Goal: Information Seeking & Learning: Learn about a topic

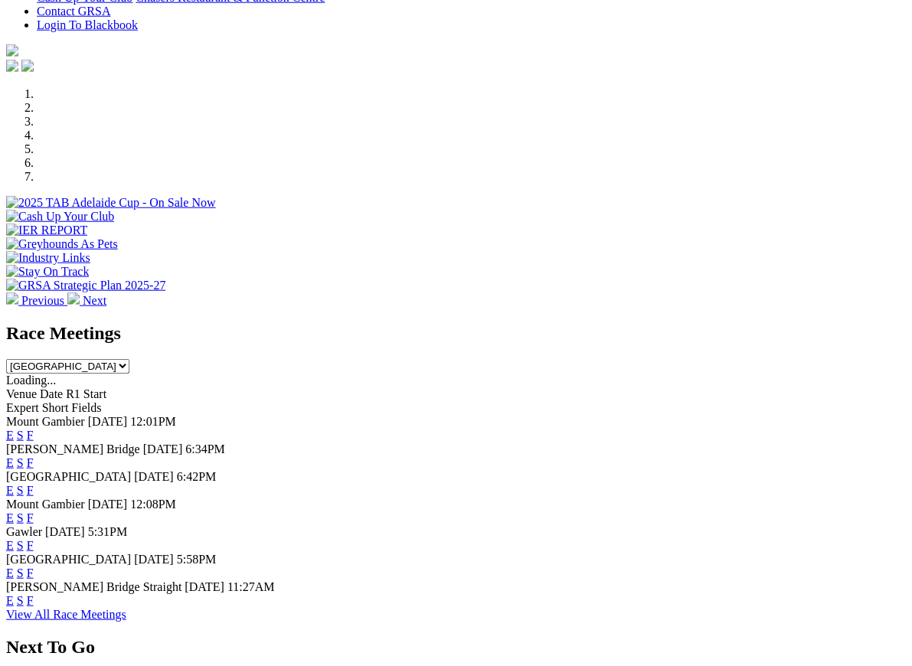
scroll to position [397, 0]
click at [34, 566] on link "F" at bounding box center [30, 572] width 7 height 13
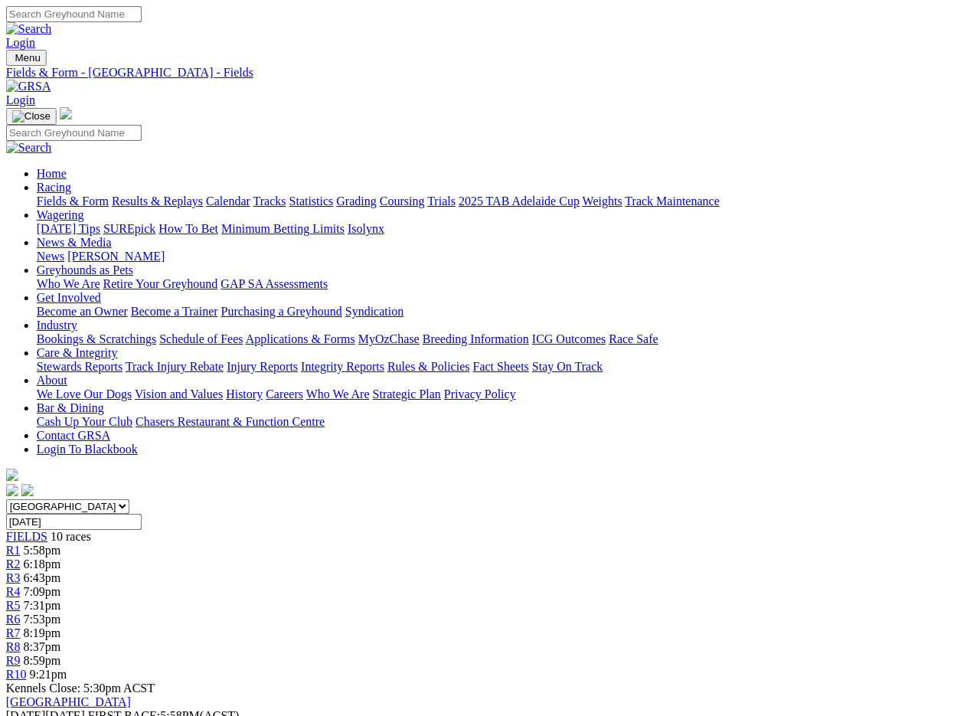
scroll to position [0, 3]
click at [52, 194] on link "Fields & Form" at bounding box center [73, 200] width 72 height 13
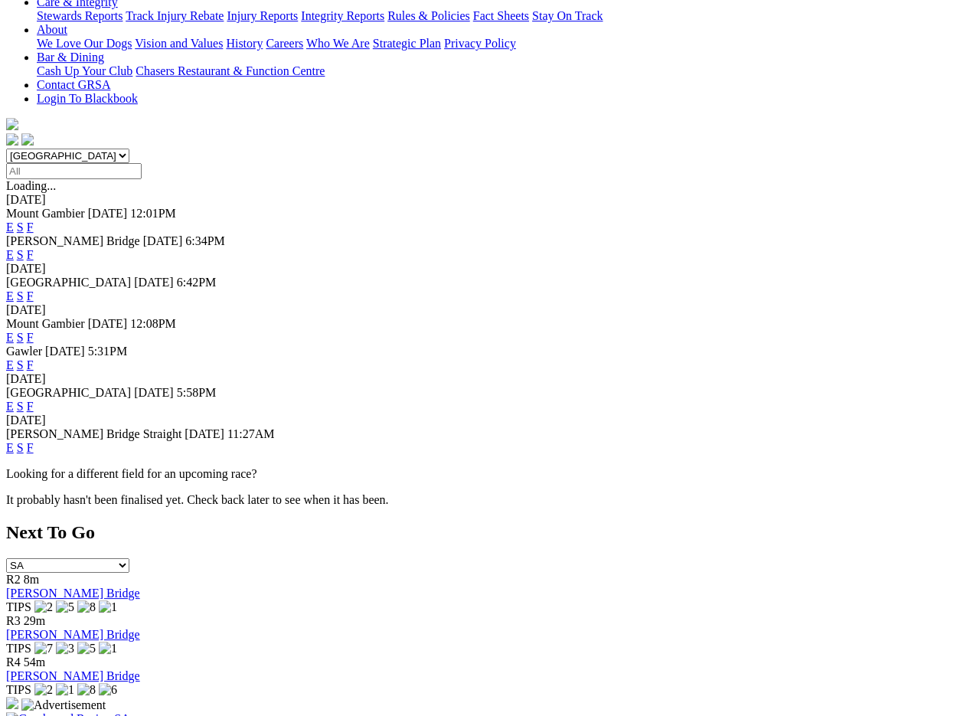
scroll to position [351, 0]
click at [34, 441] on link "F" at bounding box center [30, 447] width 7 height 13
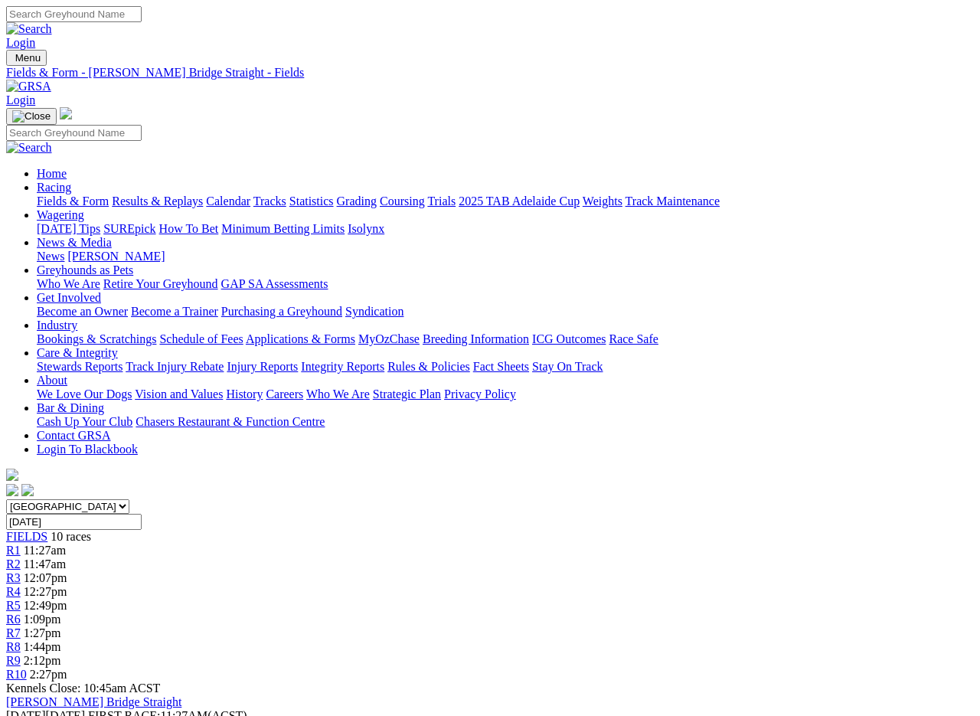
click at [179, 194] on link "Results & Replays" at bounding box center [157, 200] width 91 height 13
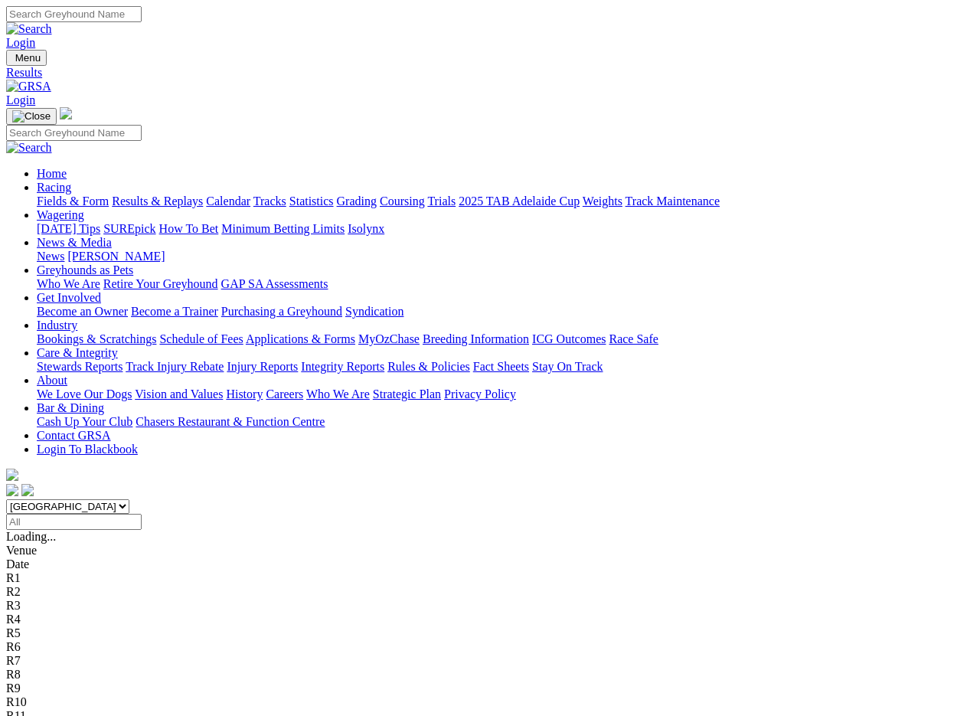
scroll to position [2, 0]
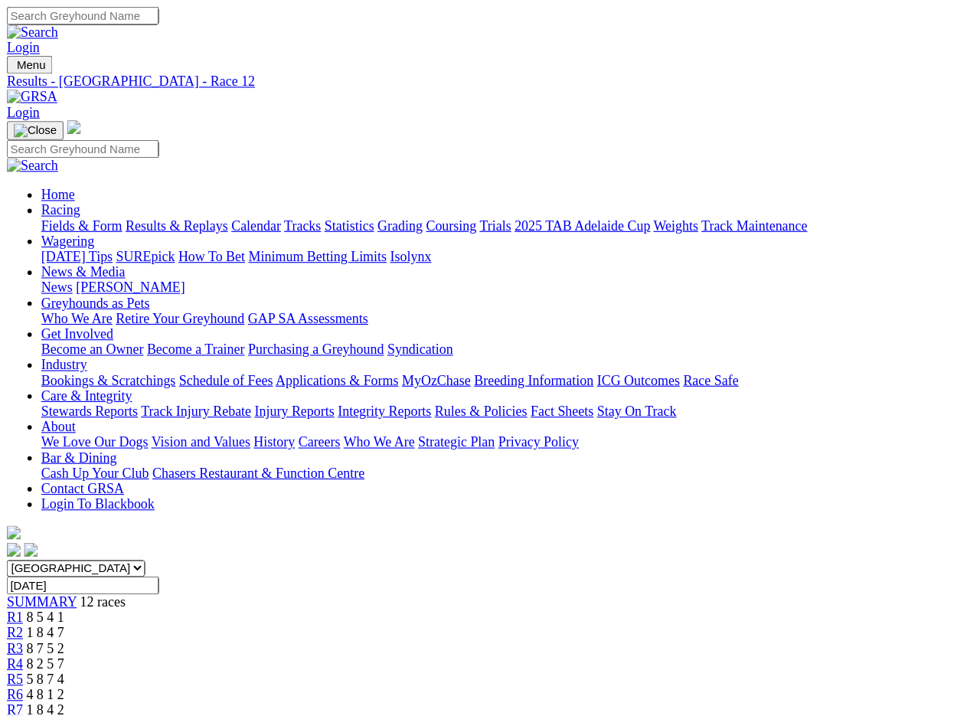
scroll to position [2, 0]
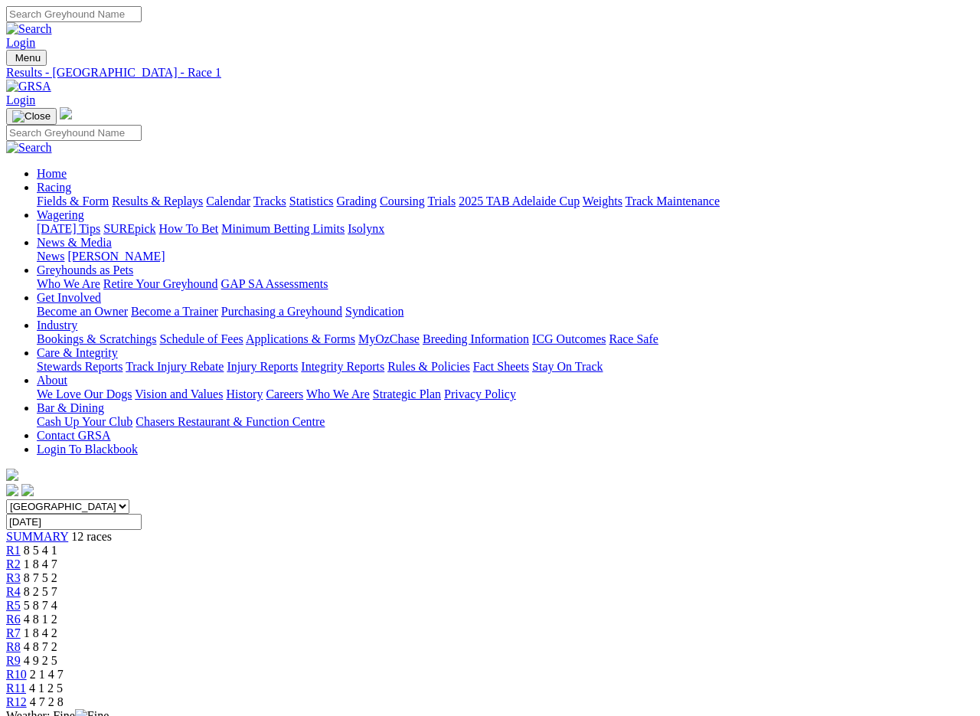
scroll to position [4, 0]
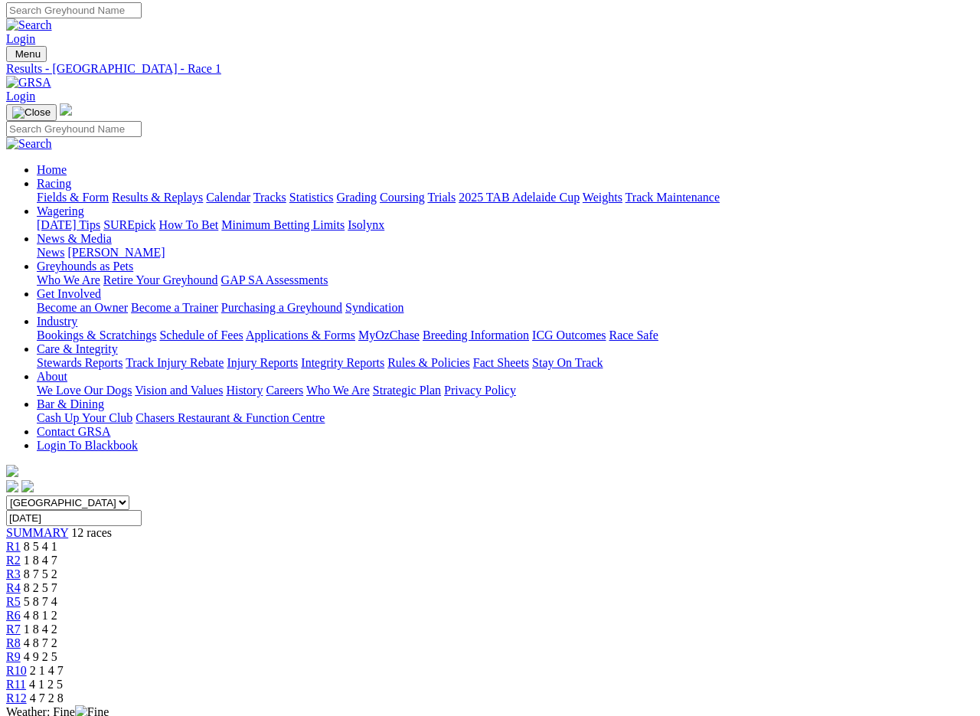
click at [118, 342] on link "Care & Integrity" at bounding box center [77, 348] width 81 height 13
click at [384, 356] on link "Integrity Reports" at bounding box center [342, 362] width 83 height 13
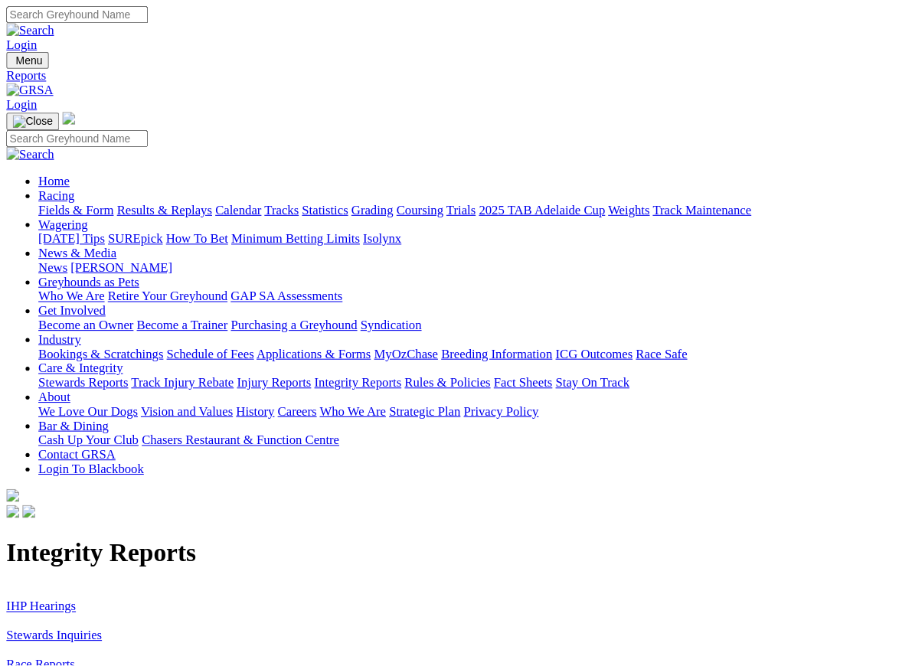
scroll to position [1, 0]
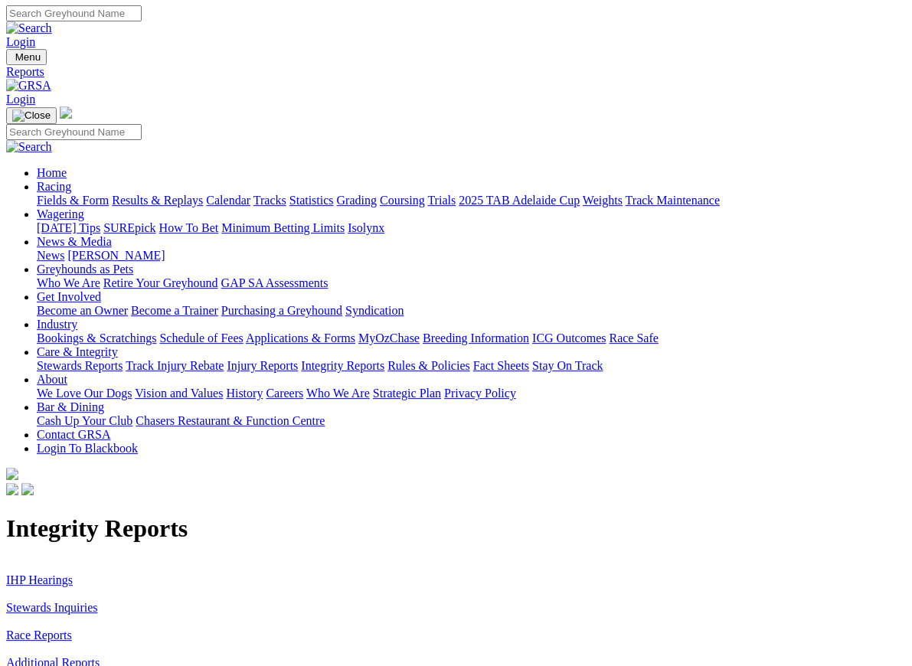
click at [28, 573] on link "IHP Hearings" at bounding box center [39, 579] width 67 height 13
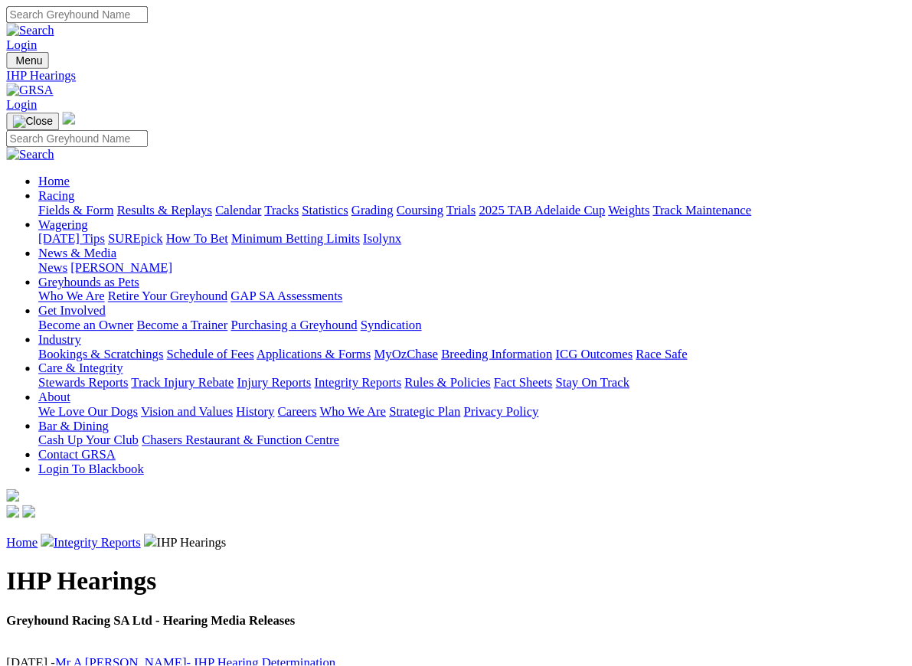
scroll to position [1, 0]
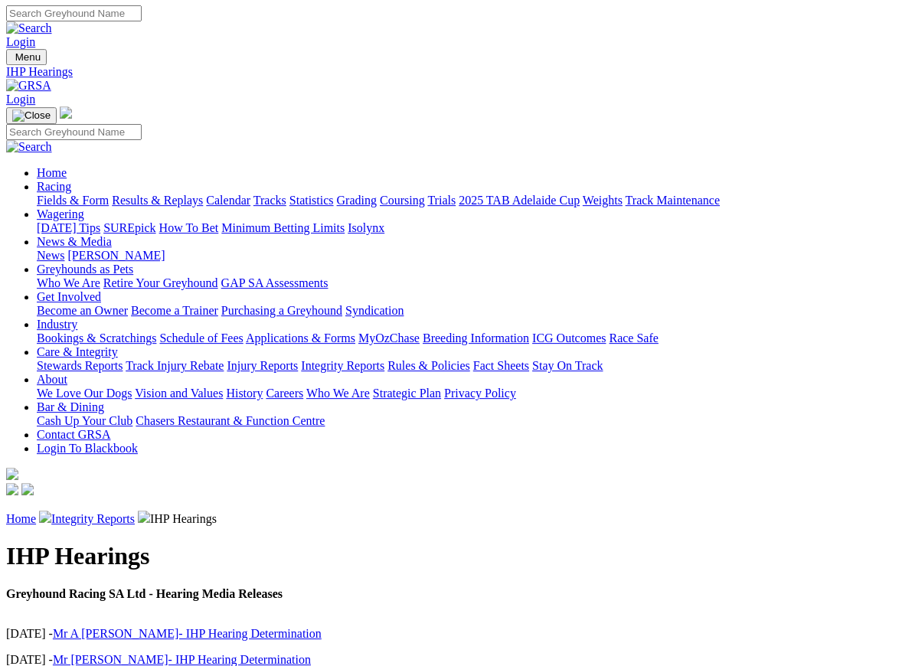
click at [113, 512] on link "Integrity Reports" at bounding box center [92, 518] width 83 height 13
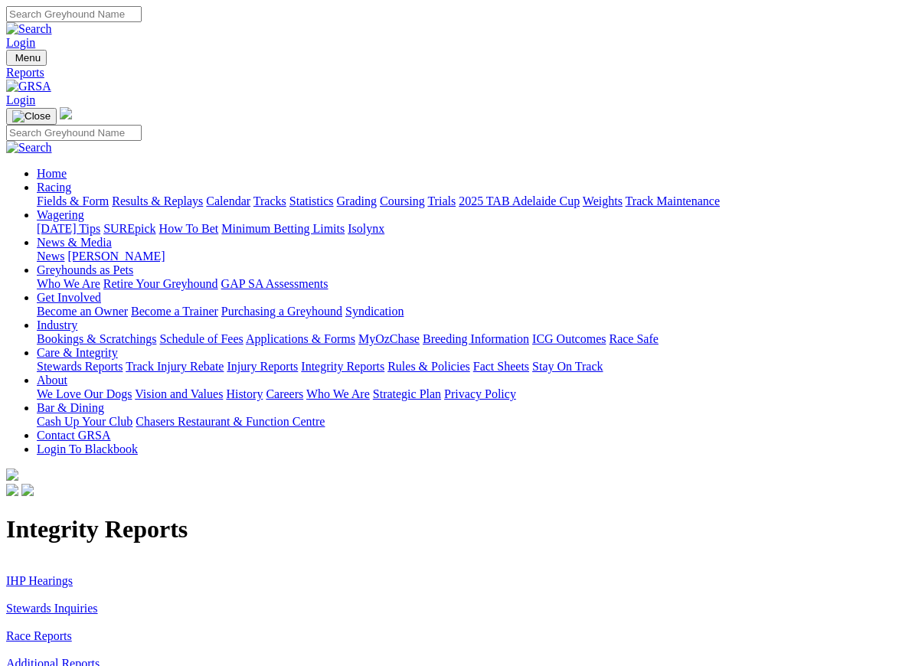
scroll to position [1, 0]
click at [37, 601] on link "Stewards Inquiries" at bounding box center [52, 607] width 92 height 13
